Goal: Information Seeking & Learning: Find specific fact

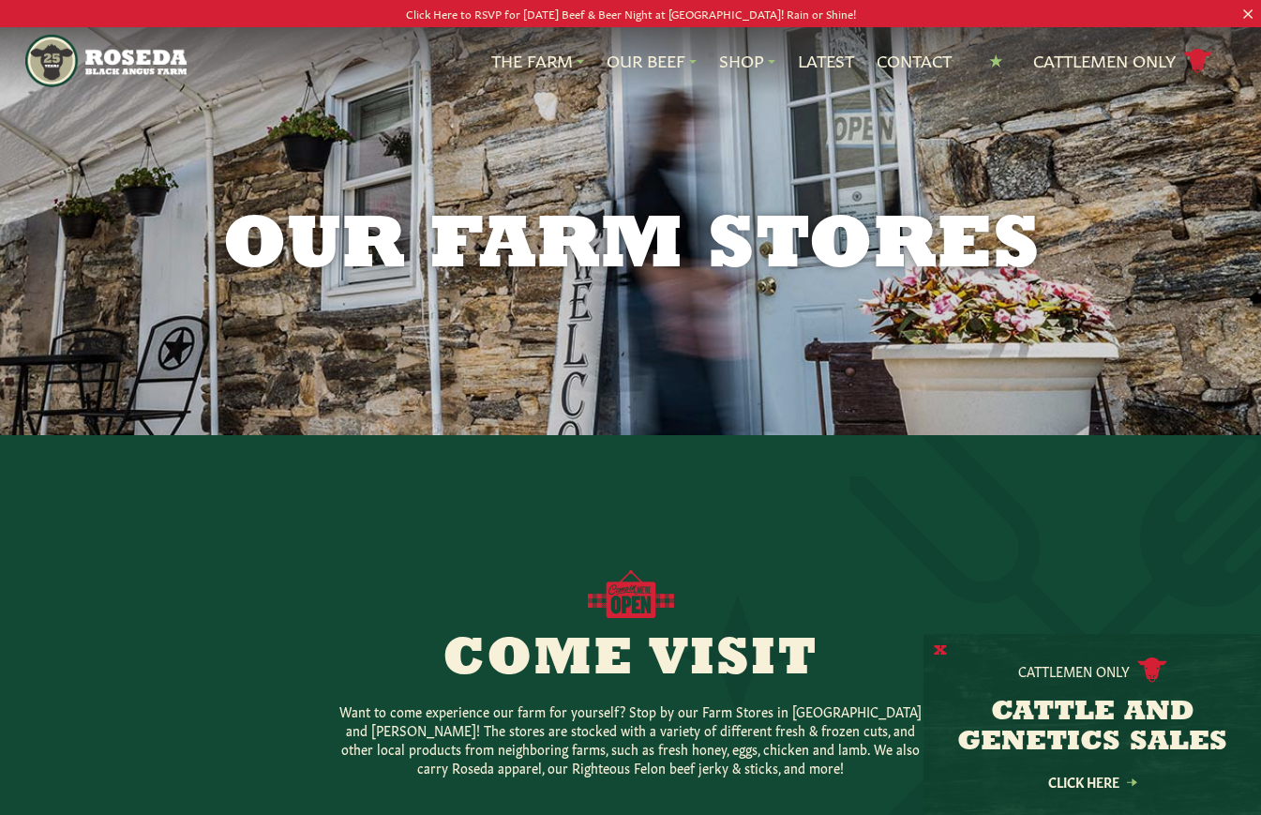
click at [939, 651] on button "X" at bounding box center [940, 651] width 13 height 20
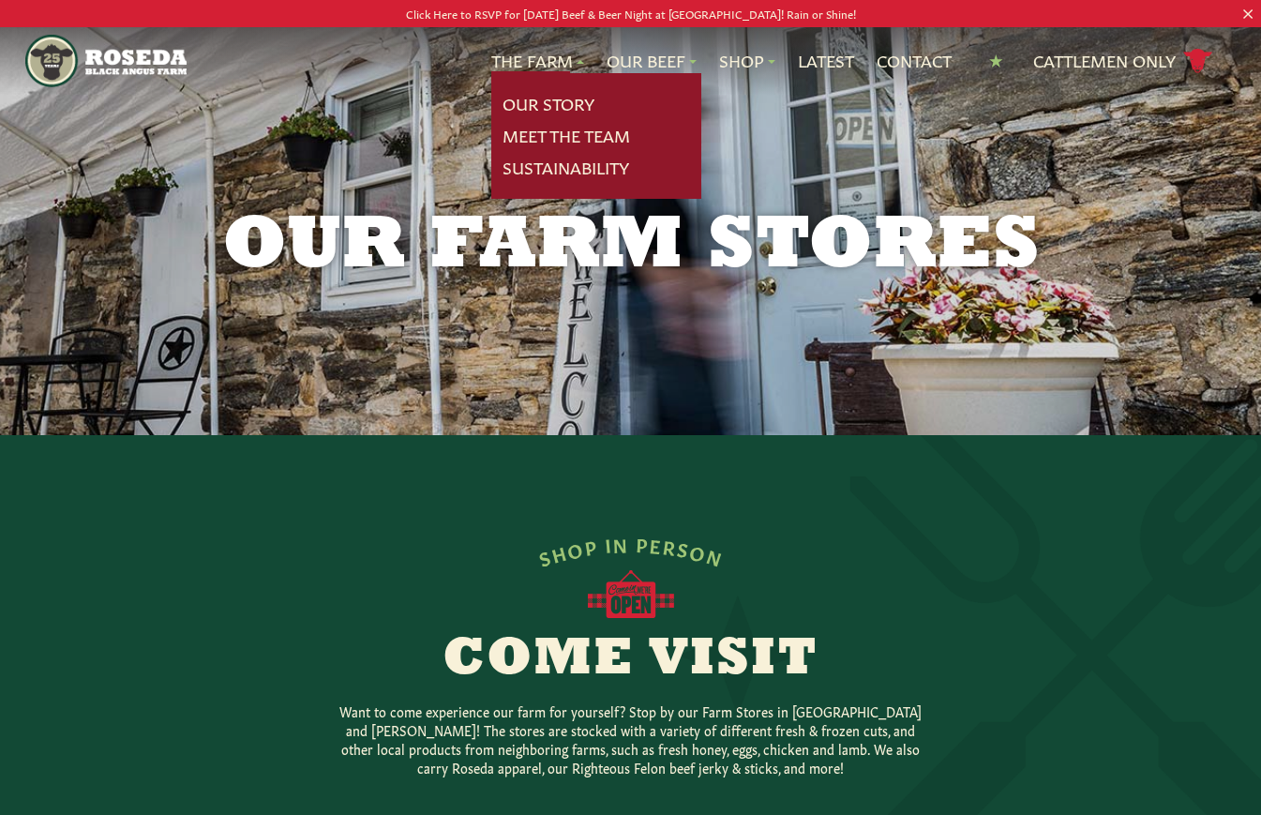
click at [557, 60] on link "The Farm" at bounding box center [537, 61] width 93 height 24
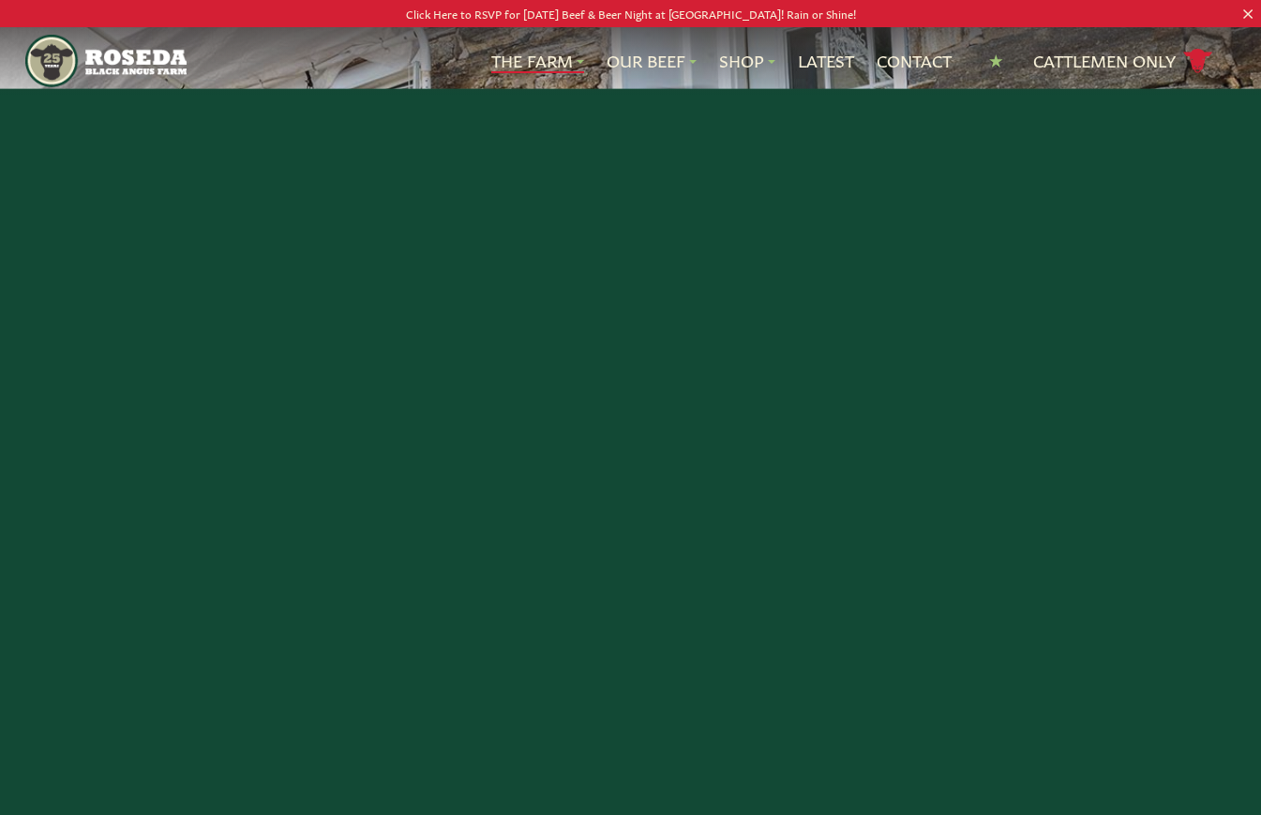
click at [542, 59] on link "The Farm" at bounding box center [537, 61] width 93 height 24
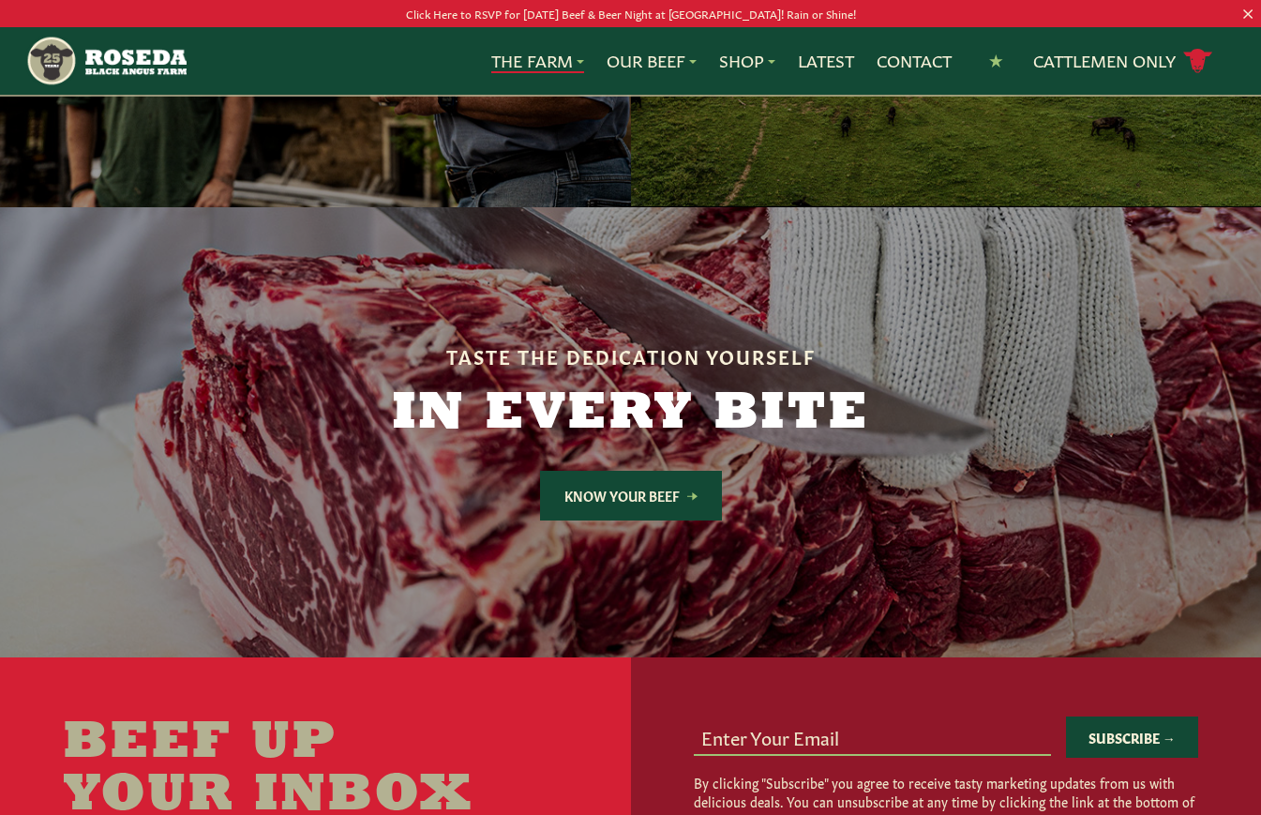
scroll to position [5103, 0]
click at [150, 67] on img "Main Navigation" at bounding box center [105, 61] width 161 height 52
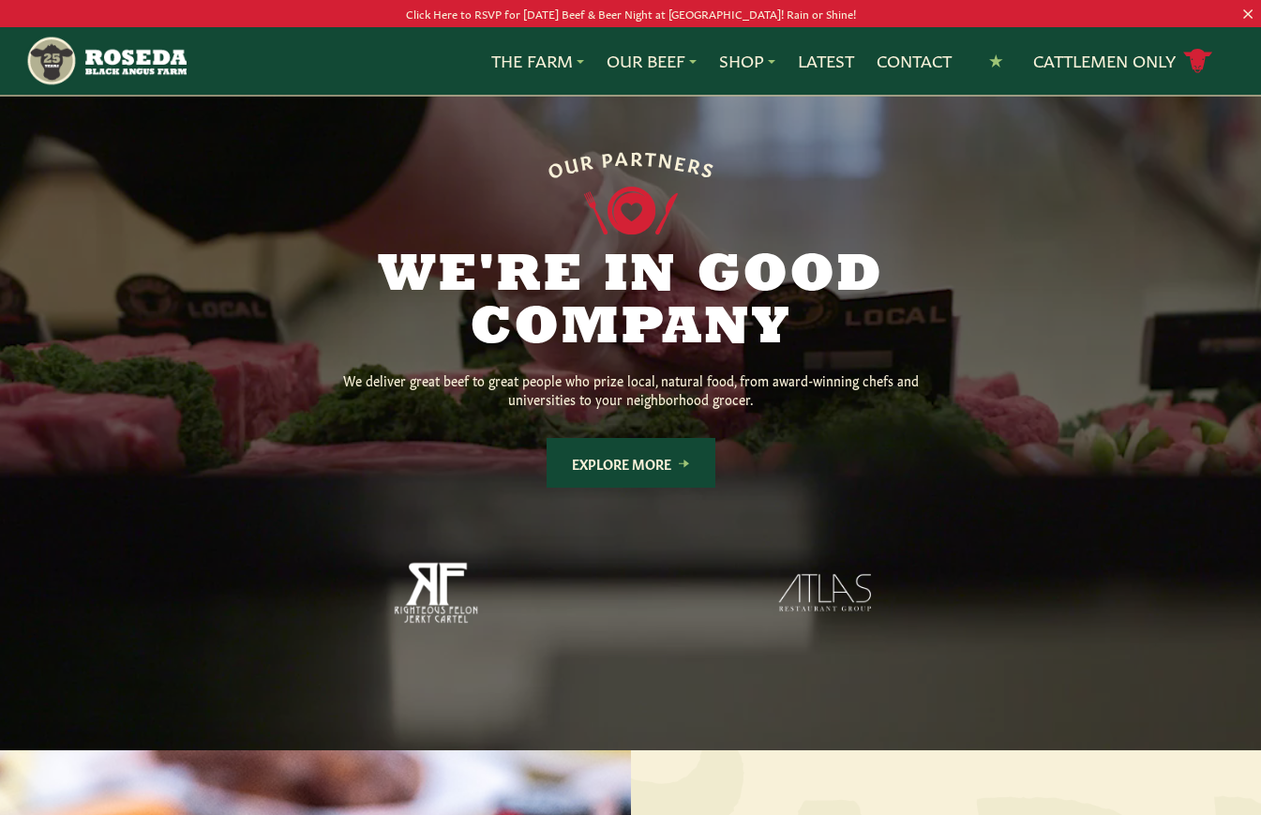
scroll to position [1403, 0]
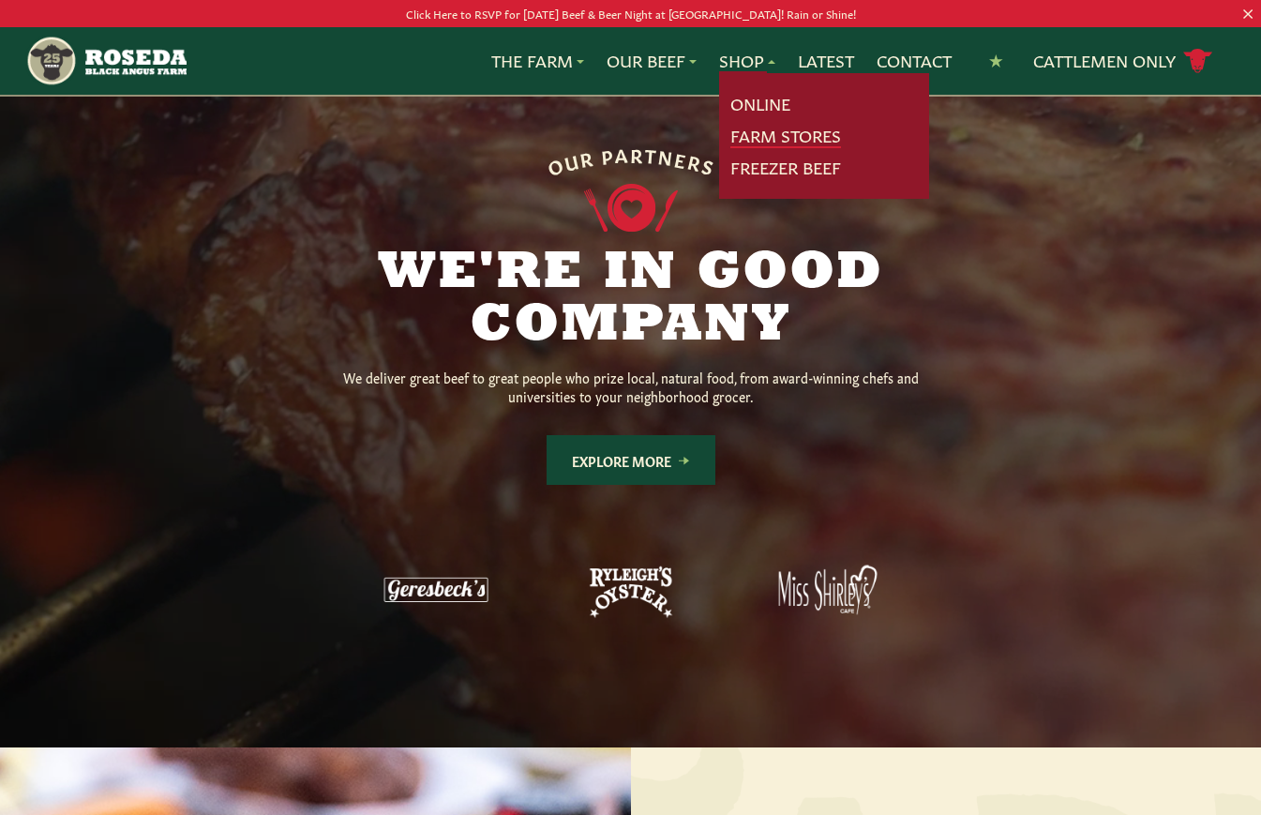
click at [765, 141] on link "Farm Stores" at bounding box center [785, 136] width 111 height 24
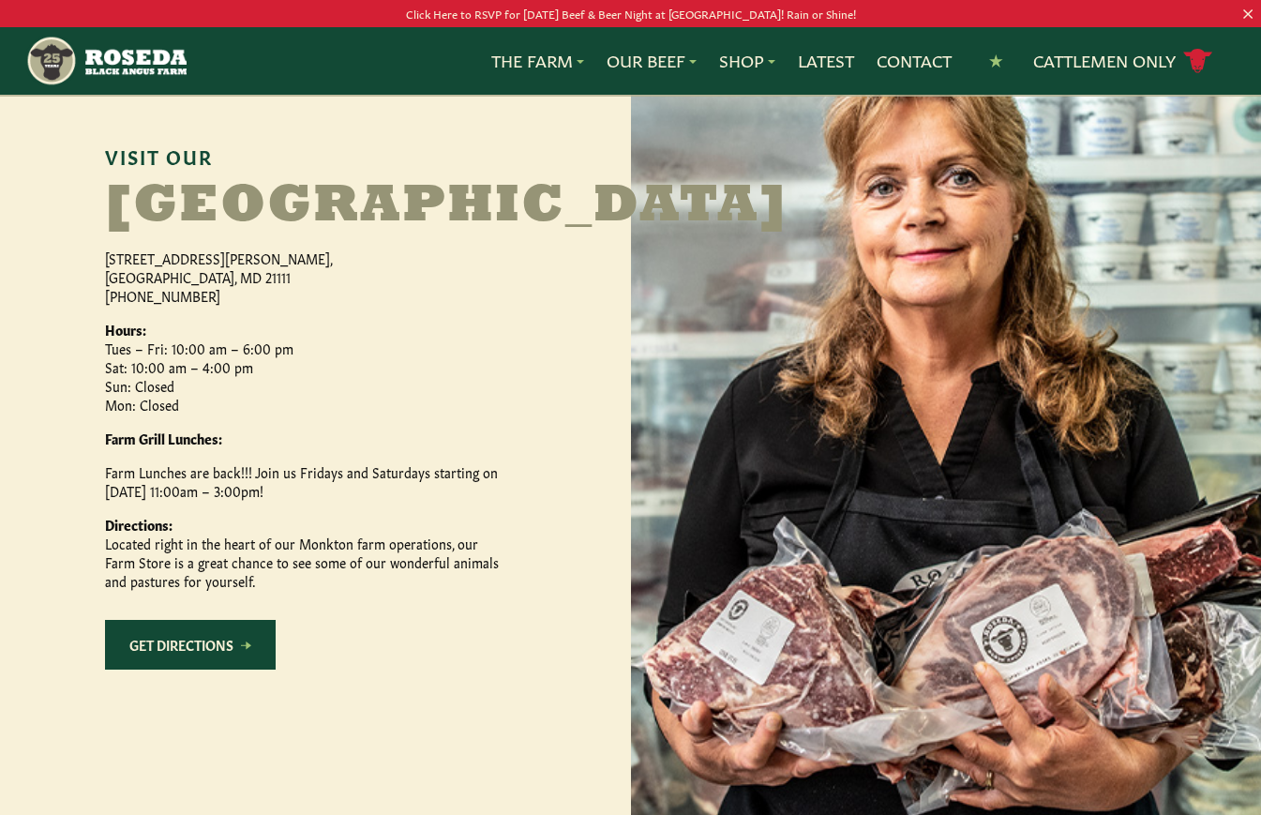
scroll to position [878, 0]
drag, startPoint x: 127, startPoint y: 423, endPoint x: 248, endPoint y: 423, distance: 121.9
click at [248, 413] on p "Hours: Tues – Fri: 10:00 am – 6:00 pm Sat: 10:00 am – 4:00 pm Sun: Closed Mon: …" at bounding box center [302, 367] width 394 height 94
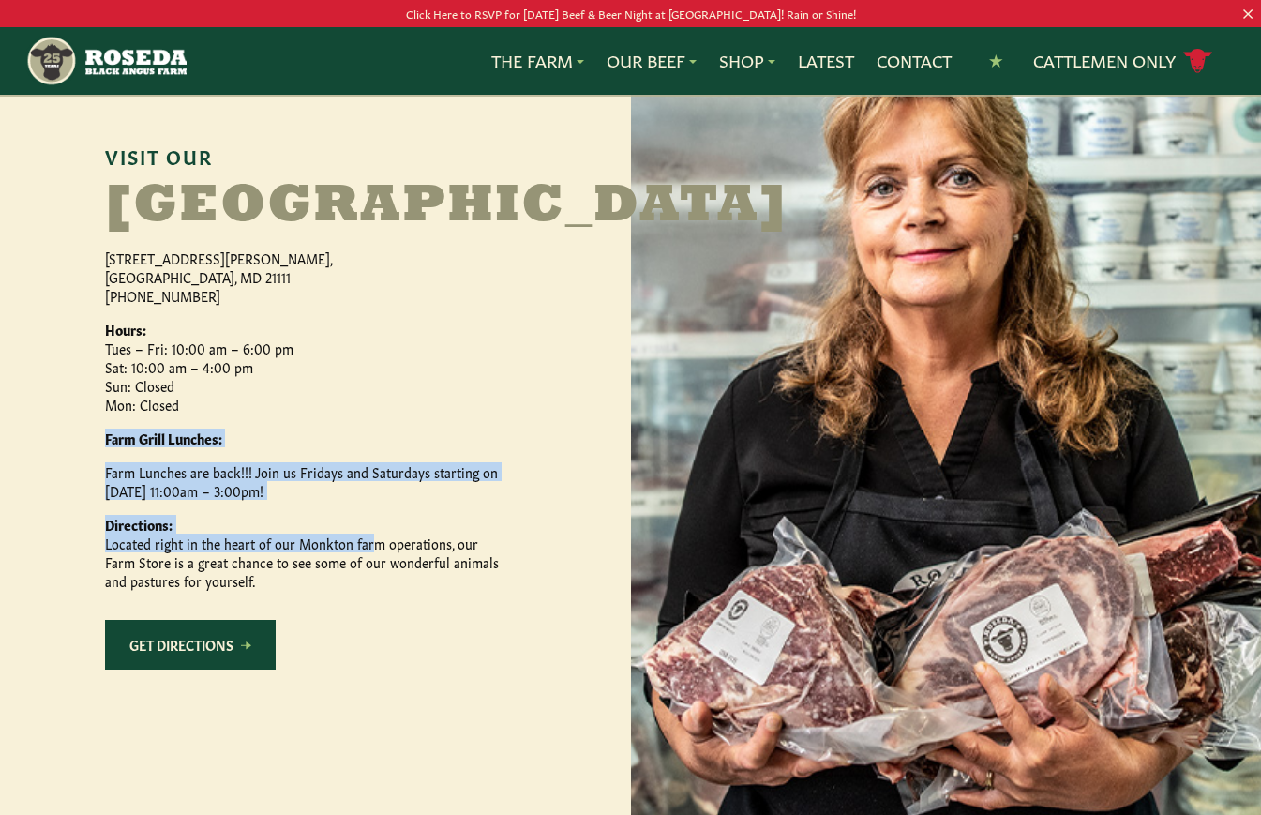
drag, startPoint x: 170, startPoint y: 470, endPoint x: 365, endPoint y: 598, distance: 233.5
click at [365, 590] on div "[STREET_ADDRESS][PERSON_NAME][PERSON_NAME] [PHONE_NUMBER] Hours: Tues – Fri: 10…" at bounding box center [302, 418] width 394 height 341
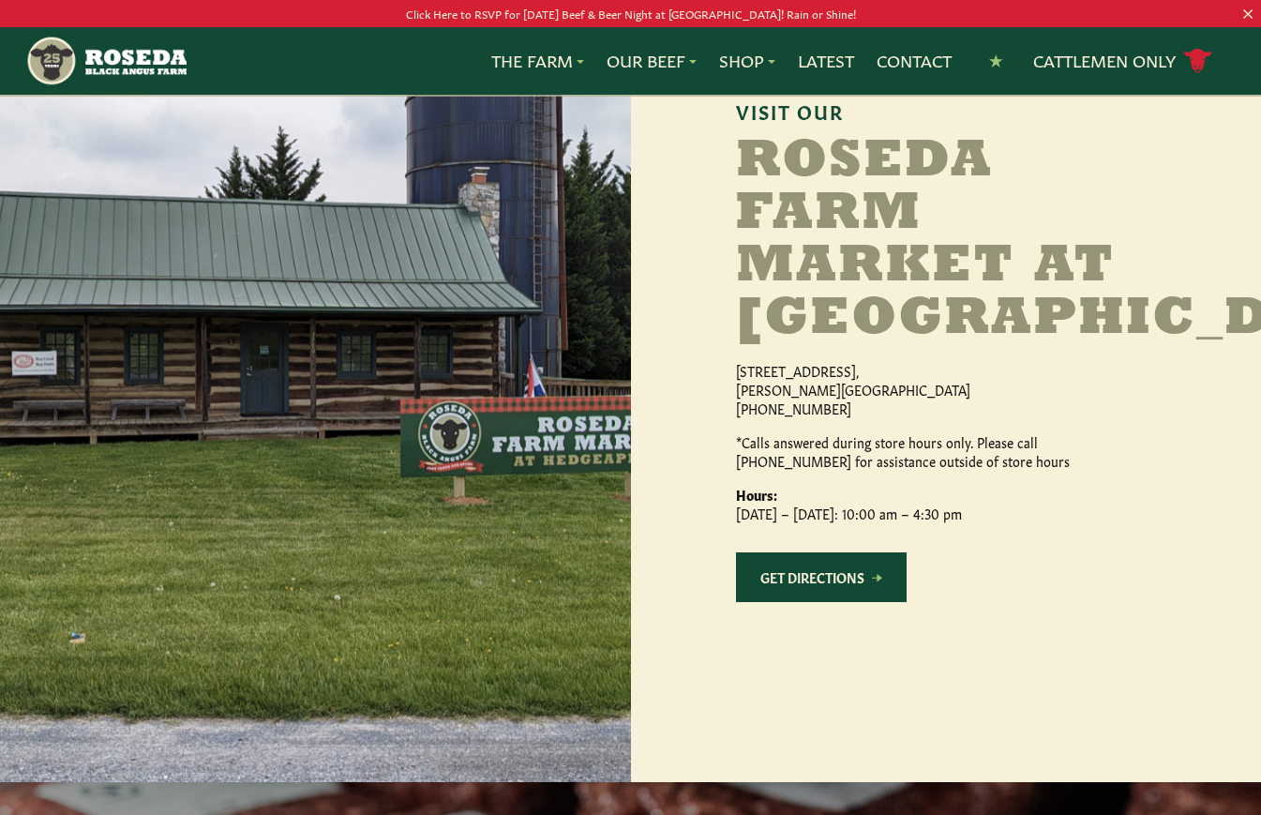
scroll to position [1772, 0]
